Goal: Information Seeking & Learning: Check status

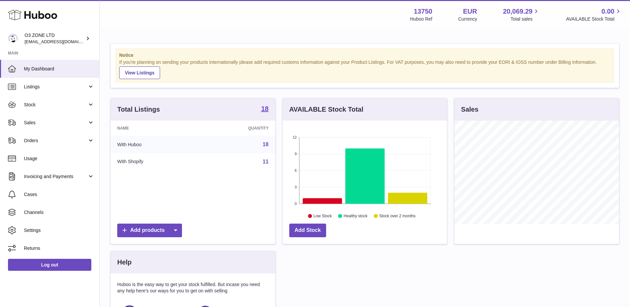
scroll to position [104, 164]
click at [39, 125] on span "Sales" at bounding box center [55, 122] width 63 height 6
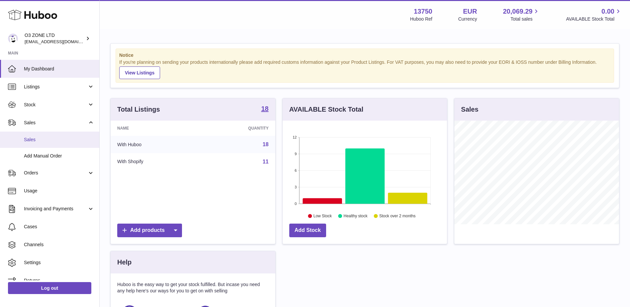
click at [39, 138] on span "Sales" at bounding box center [59, 139] width 70 height 6
click at [40, 143] on link "Sales" at bounding box center [49, 139] width 99 height 16
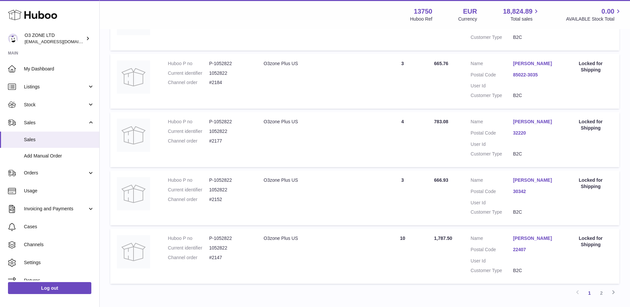
scroll to position [525, 0]
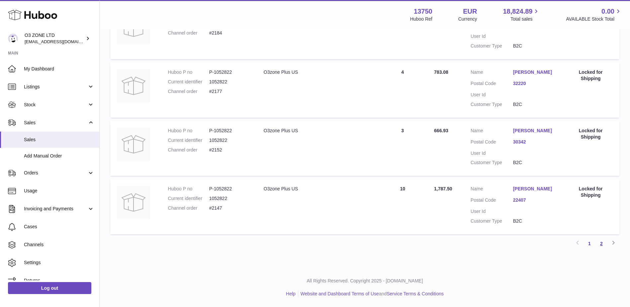
click at [599, 244] on link "2" at bounding box center [601, 243] width 12 height 12
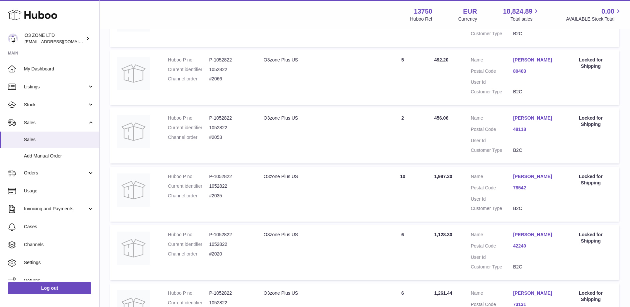
scroll to position [479, 0]
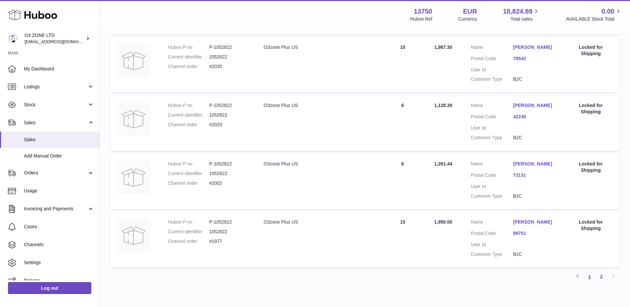
click at [586, 274] on link "1" at bounding box center [589, 277] width 12 height 12
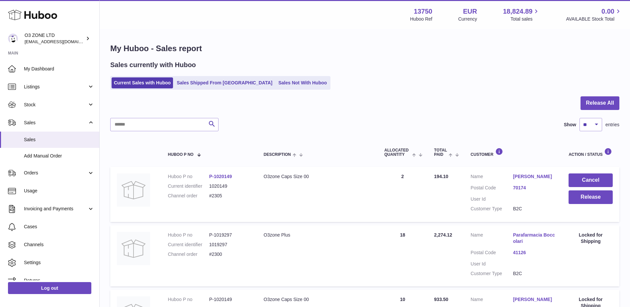
scroll to position [33, 0]
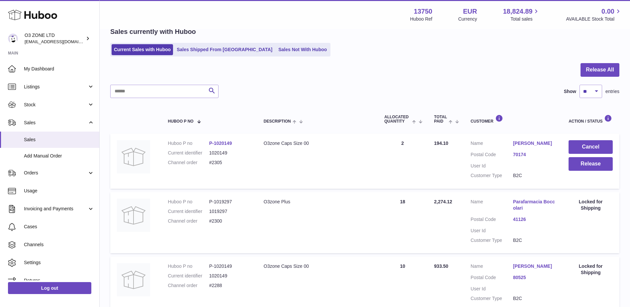
drag, startPoint x: 263, startPoint y: 48, endPoint x: 275, endPoint y: 68, distance: 23.1
click at [276, 48] on link "Sales Not With Huboo" at bounding box center [302, 49] width 53 height 11
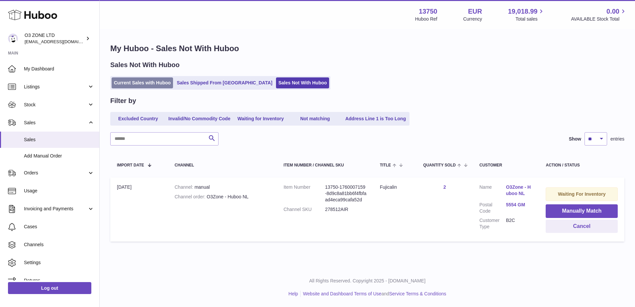
click at [134, 83] on link "Current Sales with Huboo" at bounding box center [142, 82] width 61 height 11
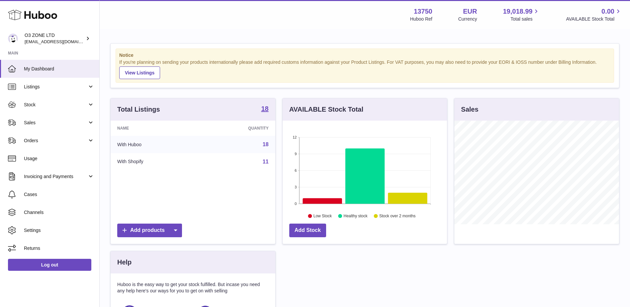
scroll to position [104, 164]
click at [60, 108] on link "Stock" at bounding box center [49, 105] width 99 height 18
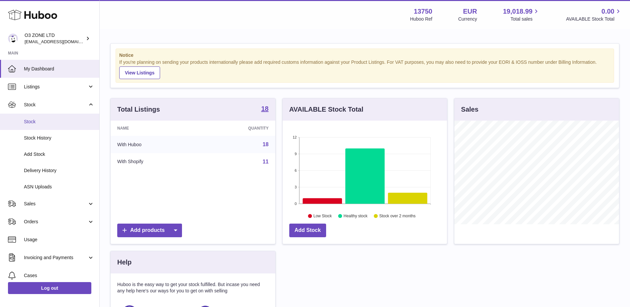
click at [59, 125] on link "Stock" at bounding box center [49, 122] width 99 height 16
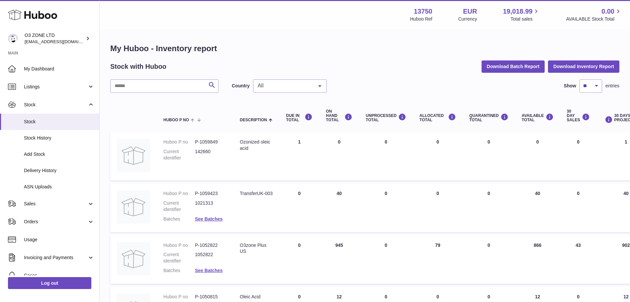
click at [287, 89] on div "All" at bounding box center [290, 85] width 74 height 13
click at [285, 111] on span "GB" at bounding box center [289, 112] width 73 height 13
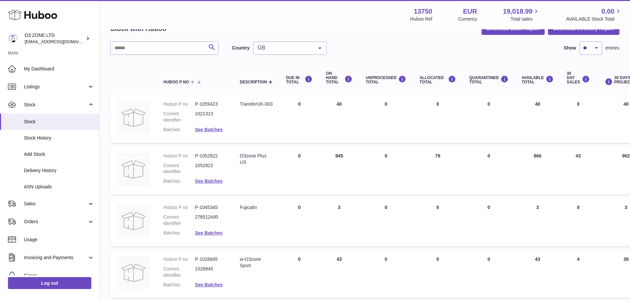
scroll to position [33, 0]
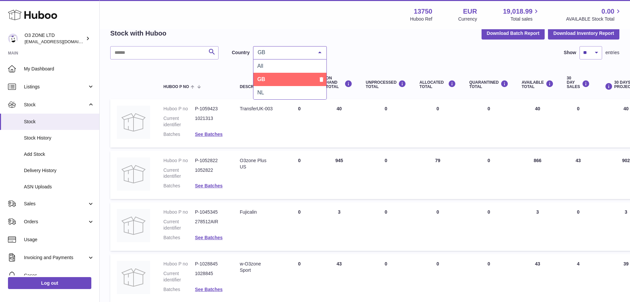
click at [320, 53] on div at bounding box center [319, 52] width 13 height 13
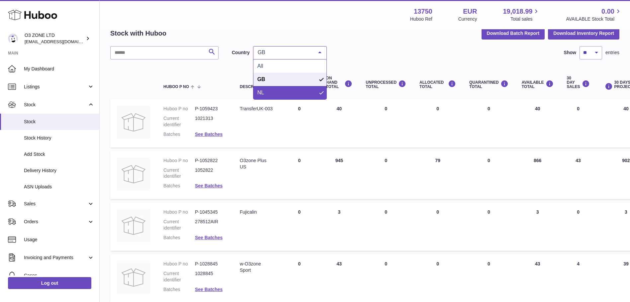
click at [301, 94] on span "NL" at bounding box center [289, 92] width 73 height 13
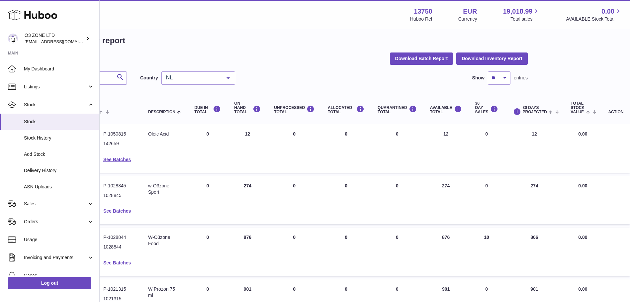
scroll to position [0, 92]
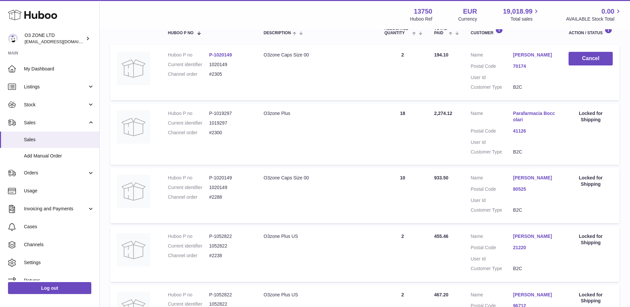
scroll to position [133, 0]
